Goal: Information Seeking & Learning: Learn about a topic

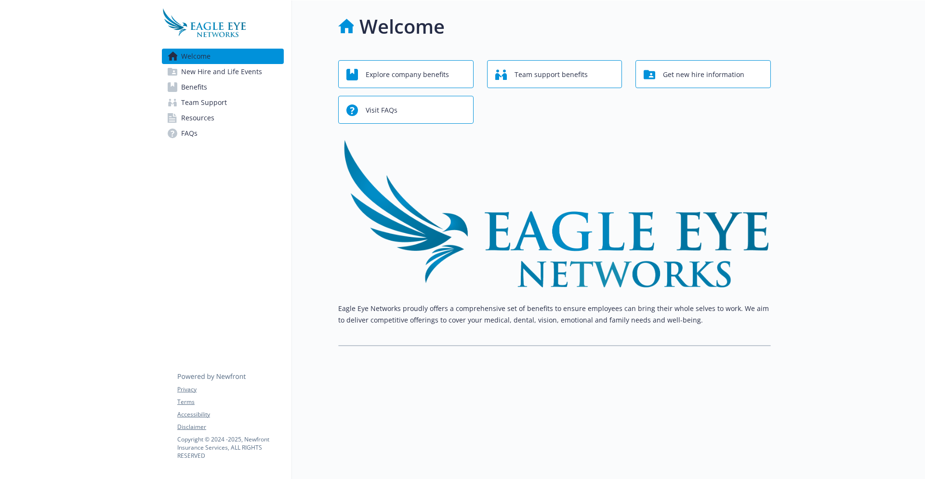
click at [246, 87] on link "Benefits" at bounding box center [223, 86] width 122 height 15
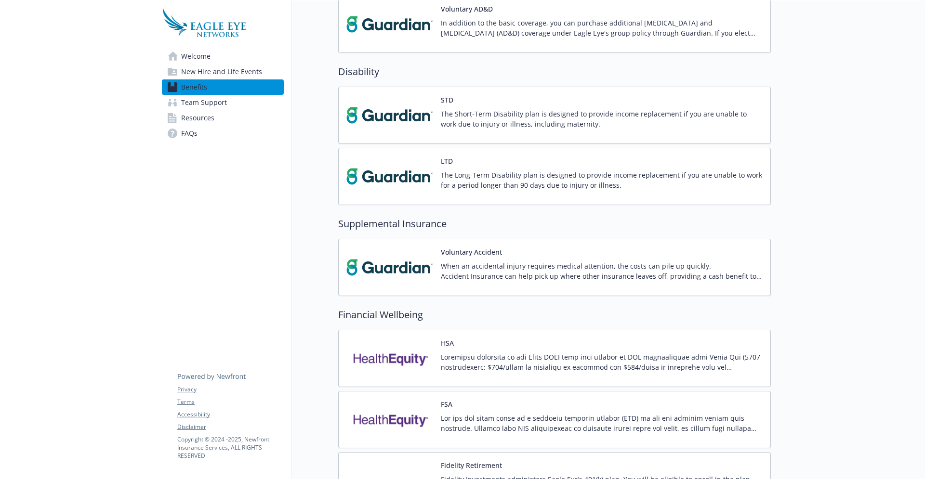
scroll to position [549, 0]
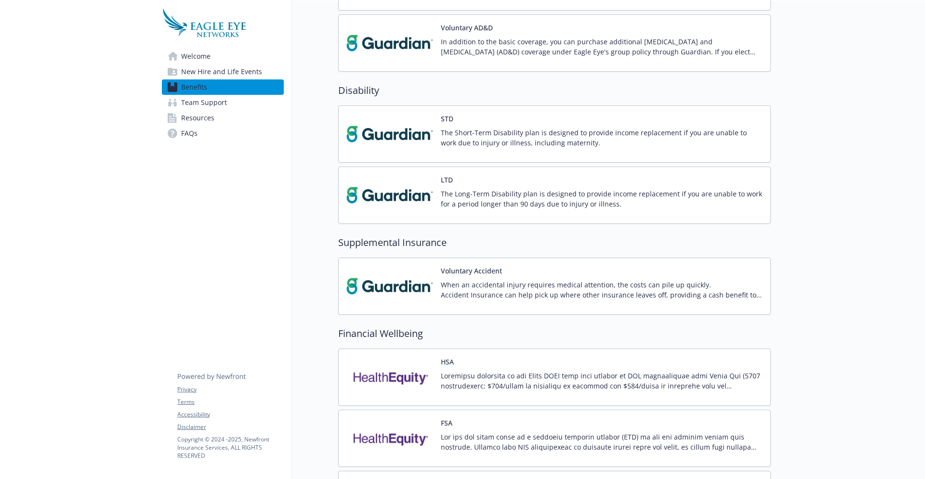
click at [460, 127] on div "STD The Short-Term Disability plan is designed to provide income replacement if…" at bounding box center [602, 134] width 322 height 41
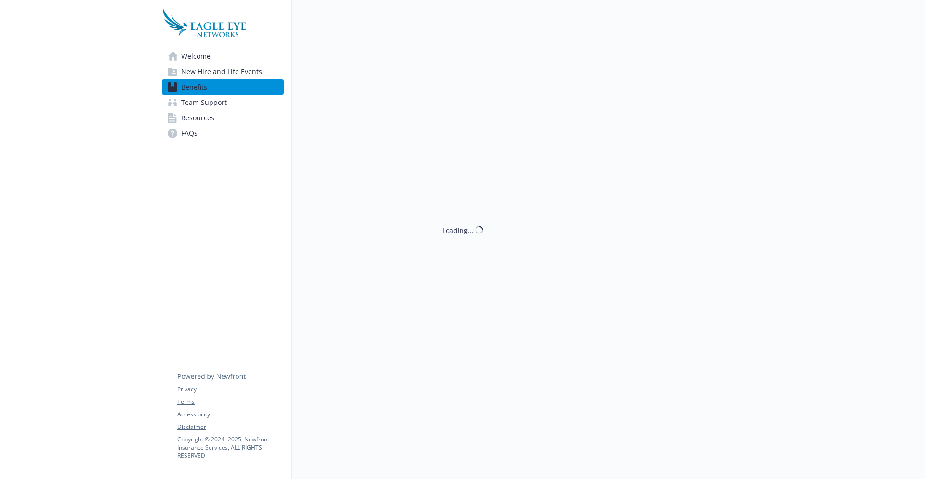
scroll to position [0, 0]
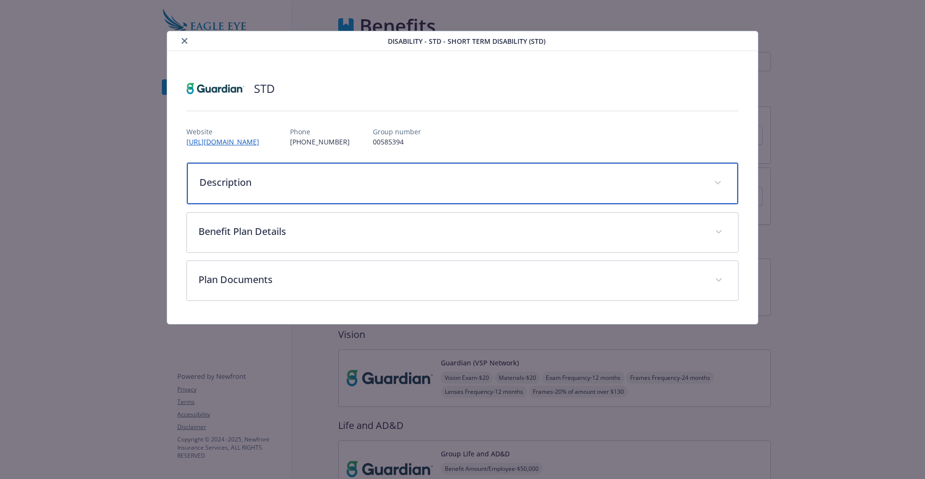
click at [286, 181] on p "Description" at bounding box center [450, 182] width 503 height 14
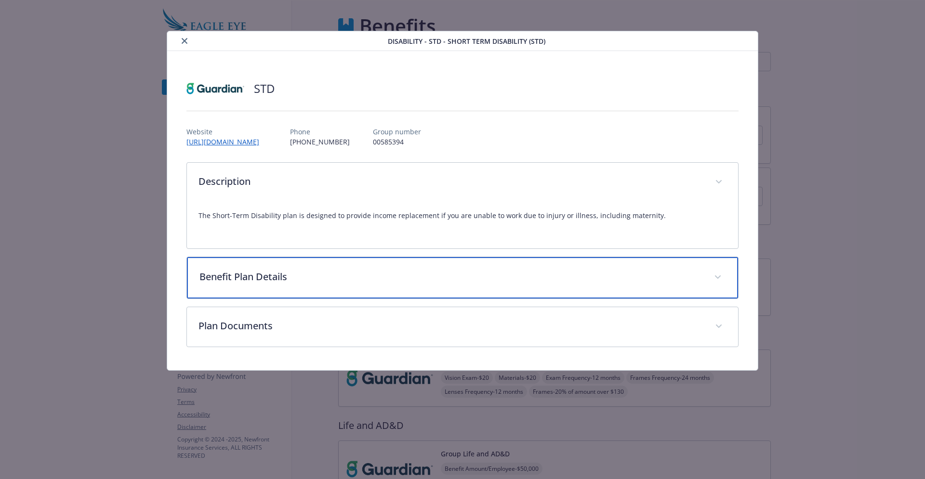
click at [327, 269] on div "Benefit Plan Details" at bounding box center [463, 277] width 552 height 41
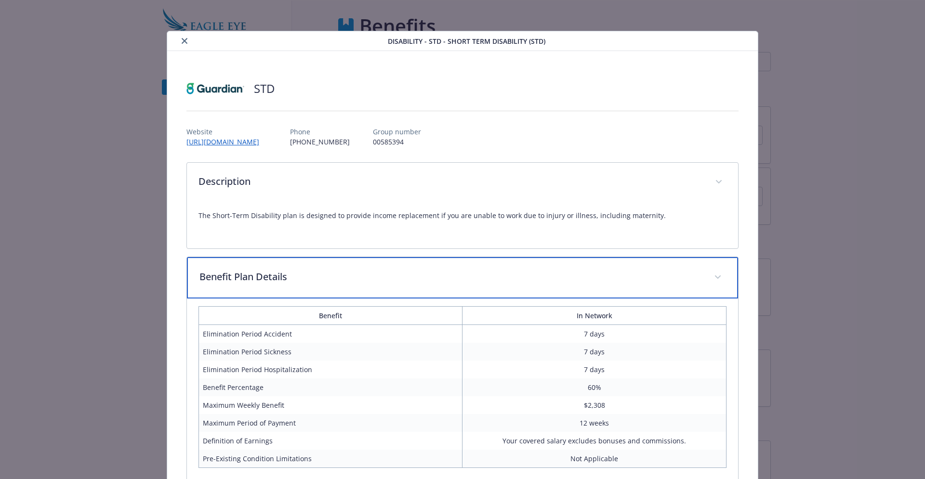
scroll to position [110, 0]
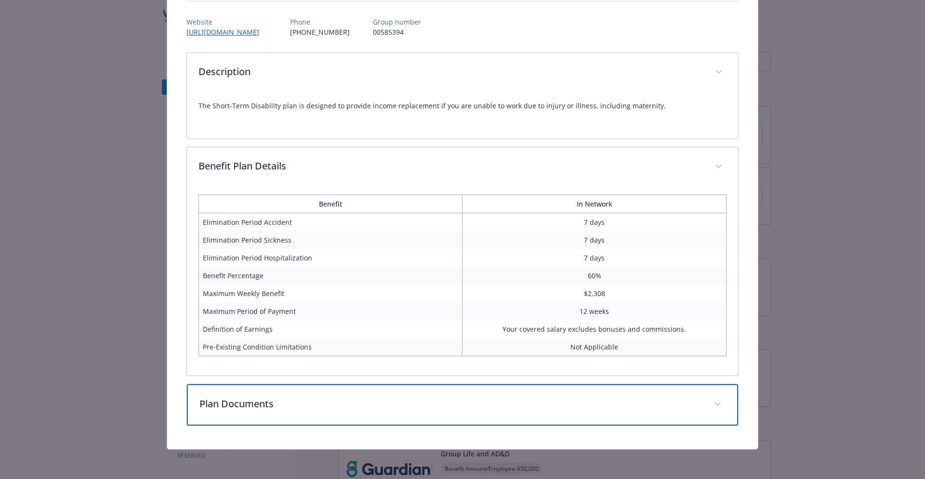
click at [443, 393] on div "Plan Documents" at bounding box center [463, 404] width 552 height 41
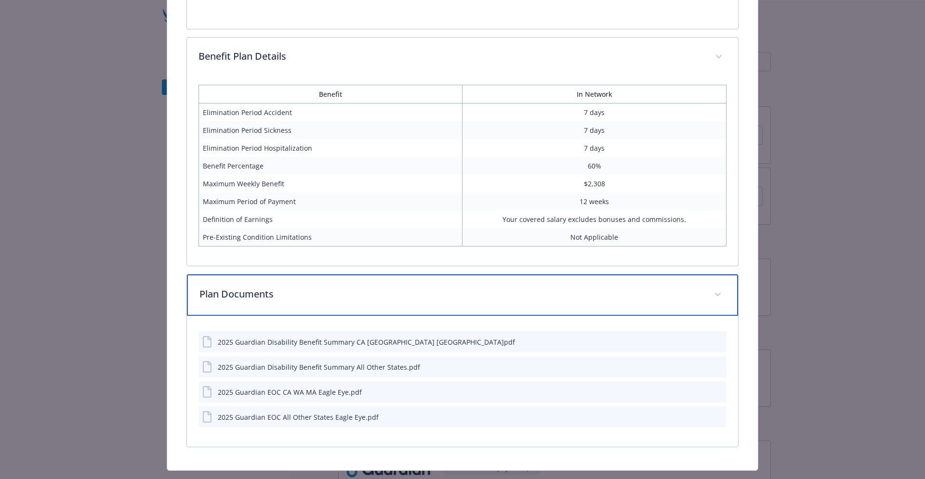
scroll to position [242, 0]
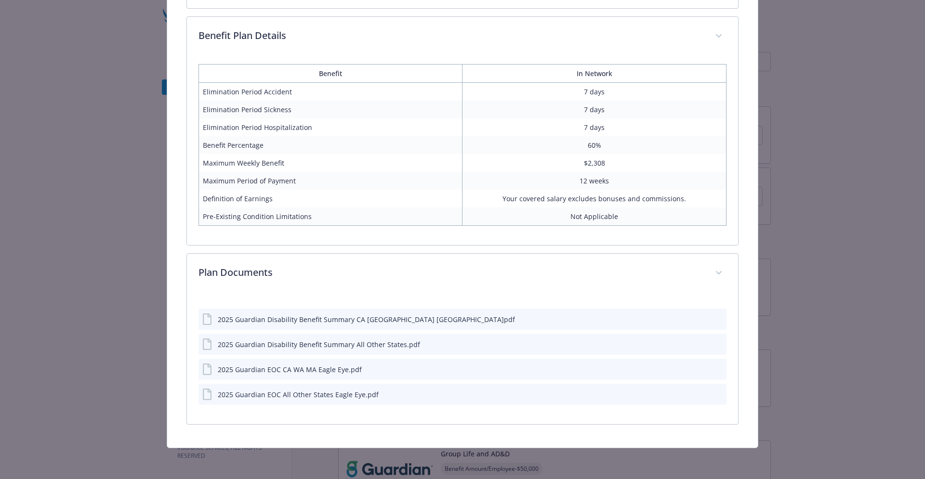
click at [351, 320] on div "2025 Guardian Disability Benefit Summary CA [GEOGRAPHIC_DATA] [GEOGRAPHIC_DATA]…" at bounding box center [366, 320] width 297 height 10
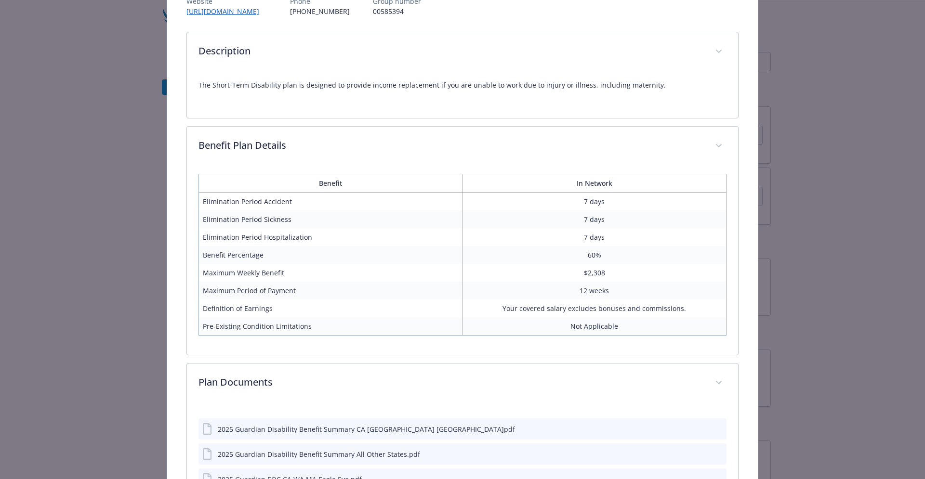
scroll to position [76, 0]
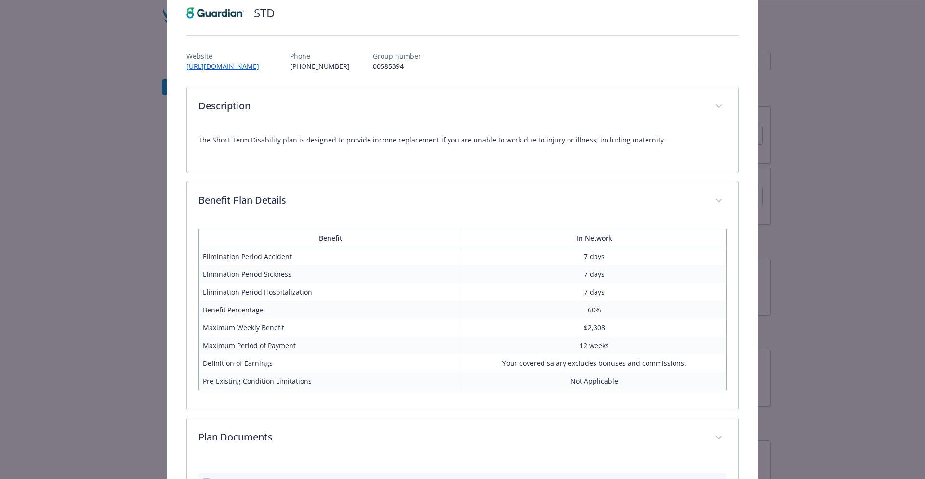
click at [270, 264] on td "Elimination Period Accident" at bounding box center [330, 257] width 264 height 18
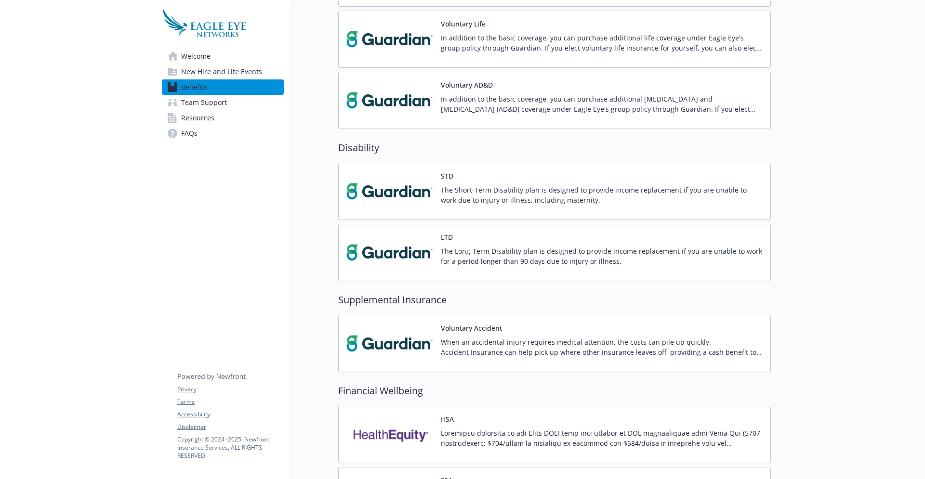
scroll to position [436, 0]
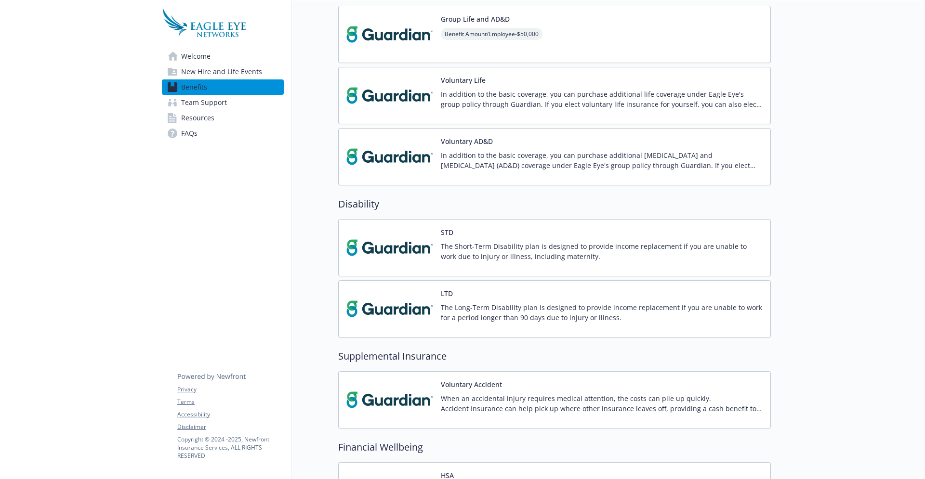
click at [411, 234] on img at bounding box center [389, 247] width 87 height 41
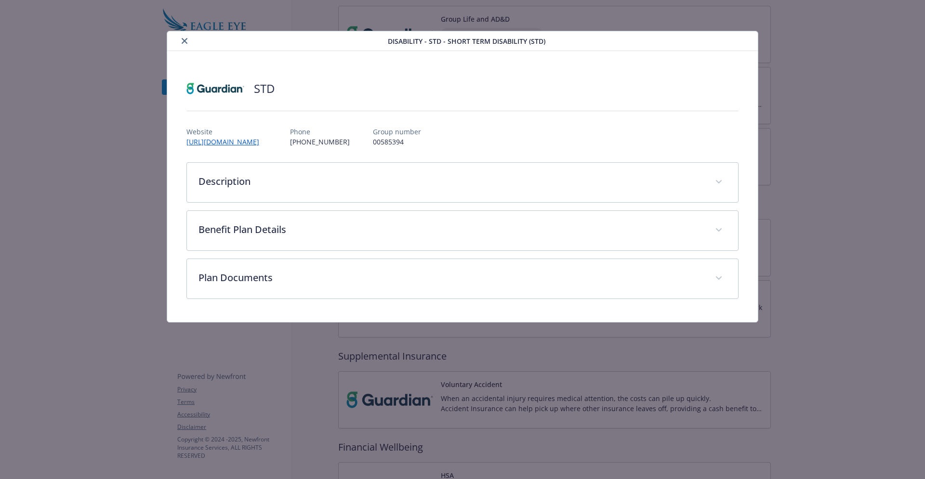
click at [290, 299] on div "STD Website [URL][DOMAIN_NAME] Phone [PHONE_NUMBER] Group number 00585394 Descr…" at bounding box center [462, 186] width 591 height 271
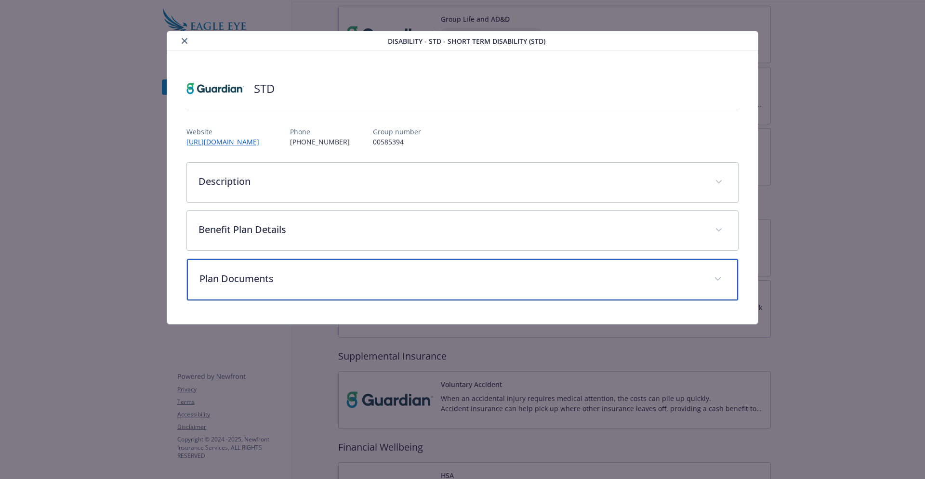
click at [299, 289] on div "Plan Documents" at bounding box center [463, 279] width 552 height 41
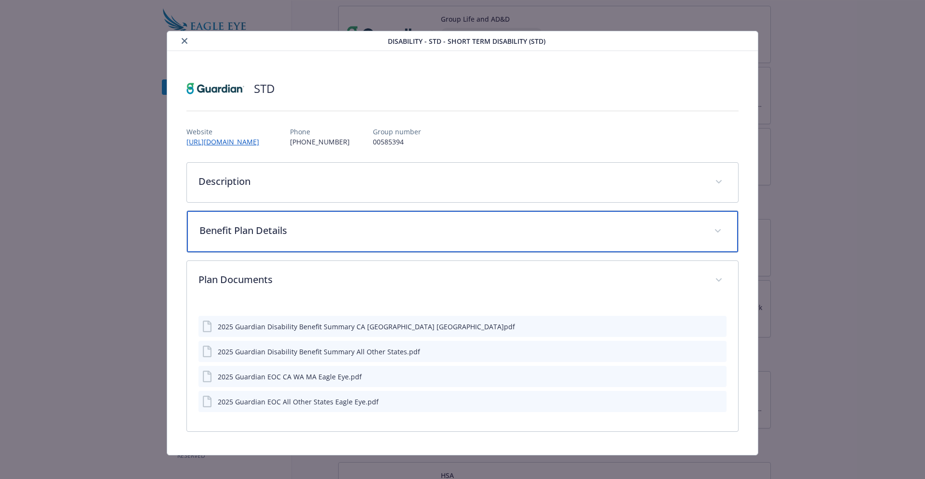
click at [313, 246] on div "Benefit Plan Details" at bounding box center [463, 231] width 552 height 41
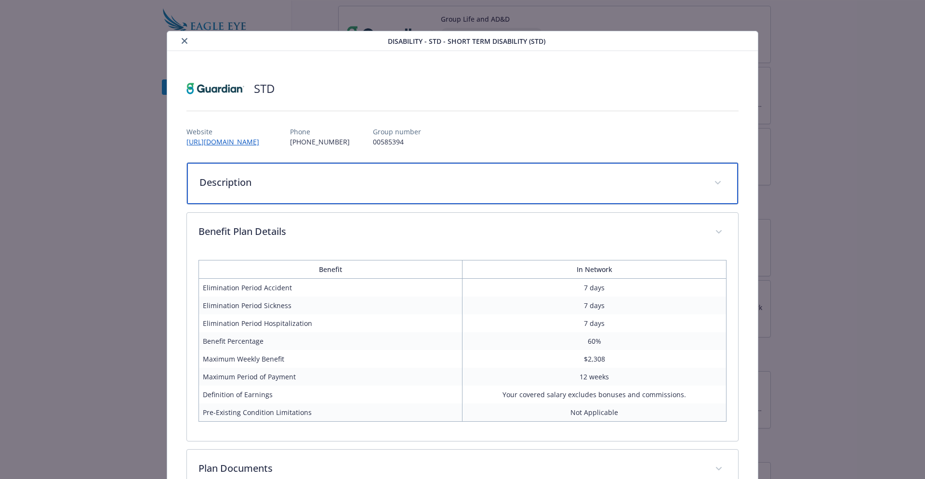
click at [314, 191] on div "Description" at bounding box center [463, 183] width 552 height 41
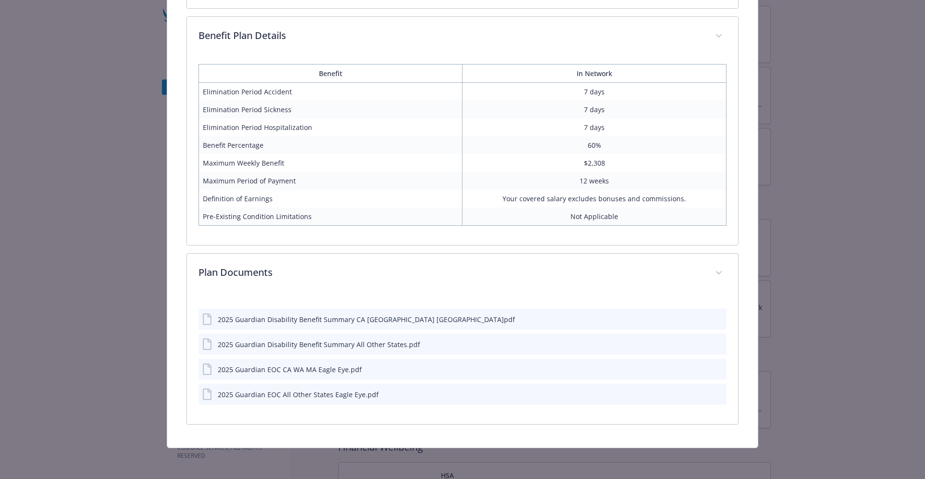
scroll to position [240, 0]
click at [300, 322] on div "2025 Guardian Disability Benefit Summary CA [GEOGRAPHIC_DATA] [GEOGRAPHIC_DATA]…" at bounding box center [366, 320] width 297 height 10
click at [375, 344] on div "2025 Guardian Disability Benefit Summary All Other States.pdf" at bounding box center [319, 345] width 202 height 10
click at [717, 344] on icon "preview file" at bounding box center [717, 344] width 9 height 7
